Goal: Subscribe to service/newsletter

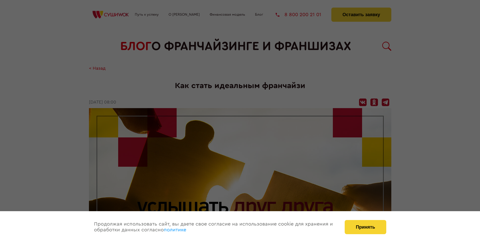
scroll to position [610, 0]
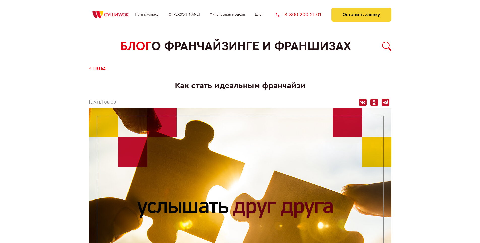
scroll to position [610, 0]
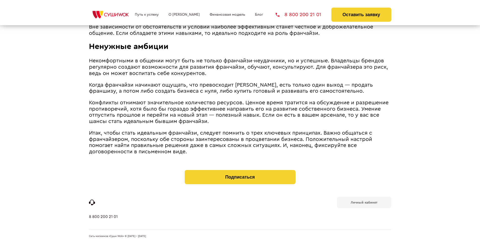
click at [364, 202] on b "Личный кабинет" at bounding box center [364, 201] width 27 height 3
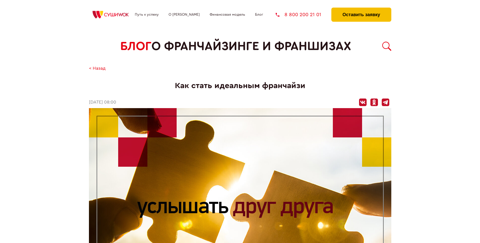
click at [361, 9] on button "Оставить заявку" at bounding box center [362, 15] width 60 height 14
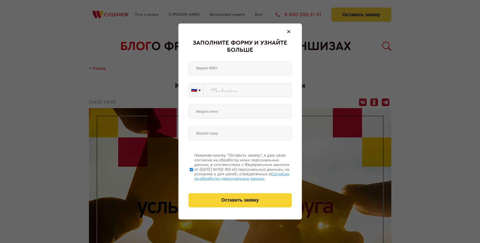
click at [234, 175] on span "Согласии на обработку персональных данных" at bounding box center [241, 176] width 95 height 9
click at [193, 175] on input "Нажимая кнопку “Оставить заявку”, я даю свое согласие на обработку моих персона…" at bounding box center [191, 169] width 3 height 40
checkbox input "false"
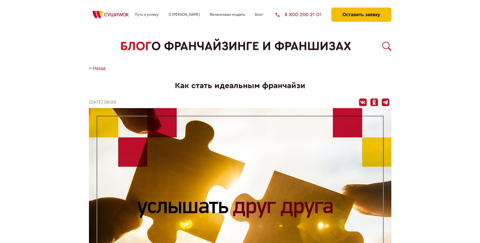
click at [361, 9] on button "Оставить заявку" at bounding box center [362, 15] width 60 height 14
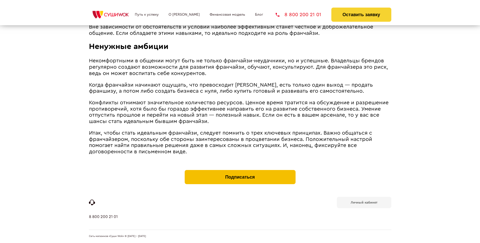
click at [240, 171] on button "Подписаться" at bounding box center [240, 177] width 111 height 14
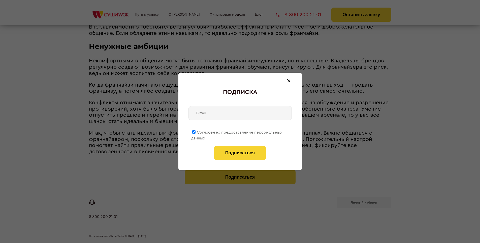
click at [237, 131] on span "Согласен на предоставление персональных данных" at bounding box center [236, 135] width 91 height 10
click at [196, 131] on input "Согласен на предоставление персональных данных" at bounding box center [193, 131] width 3 height 3
checkbox input "false"
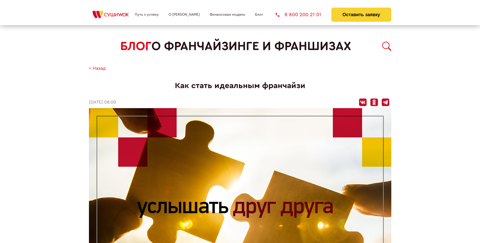
scroll to position [610, 0]
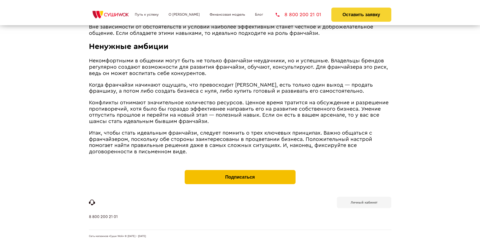
click at [240, 171] on button "Подписаться" at bounding box center [240, 177] width 111 height 14
